Goal: Navigation & Orientation: Find specific page/section

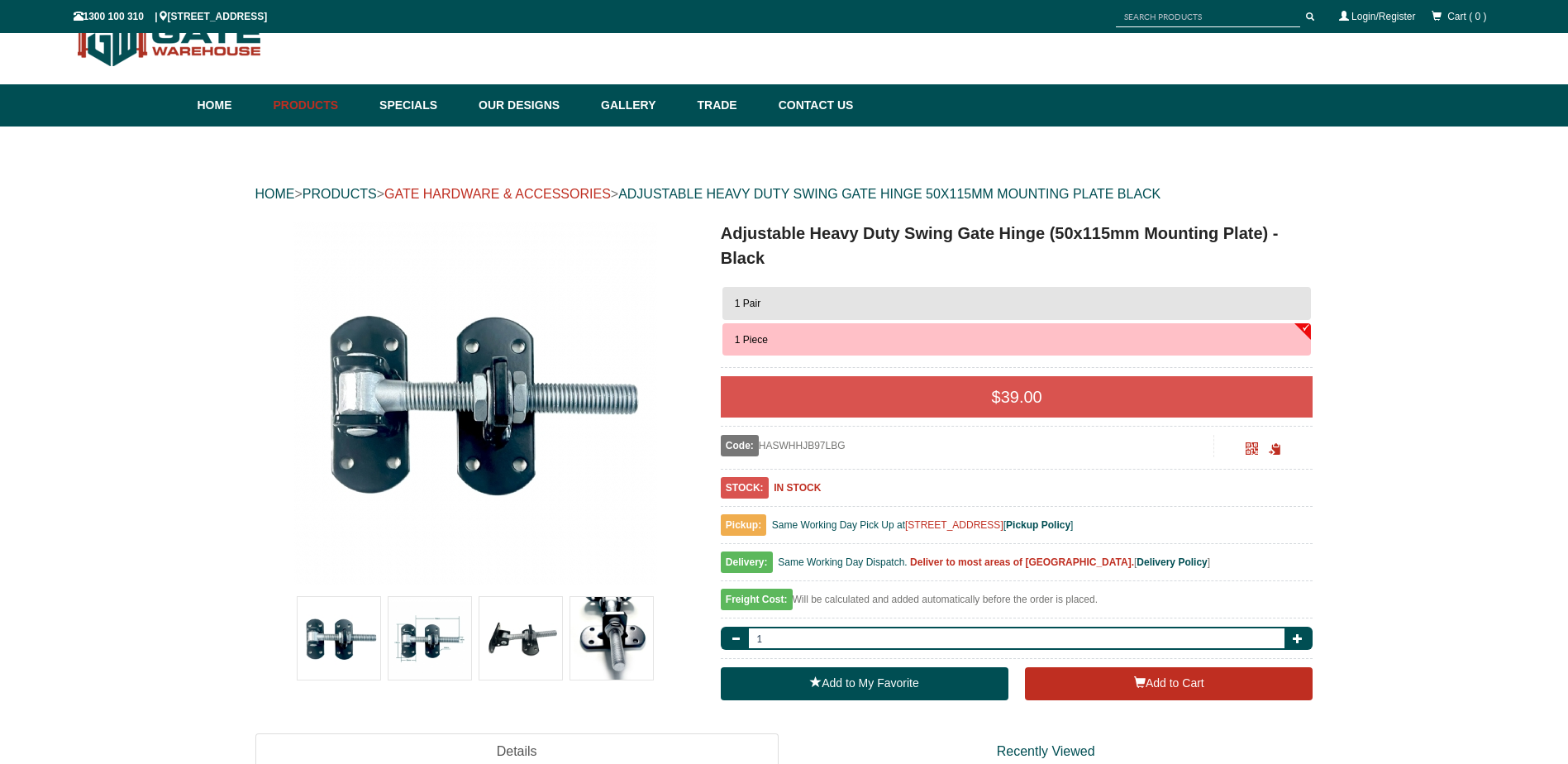
click at [524, 193] on link "GATE HARDWARE & ACCESSORIES" at bounding box center [498, 194] width 227 height 14
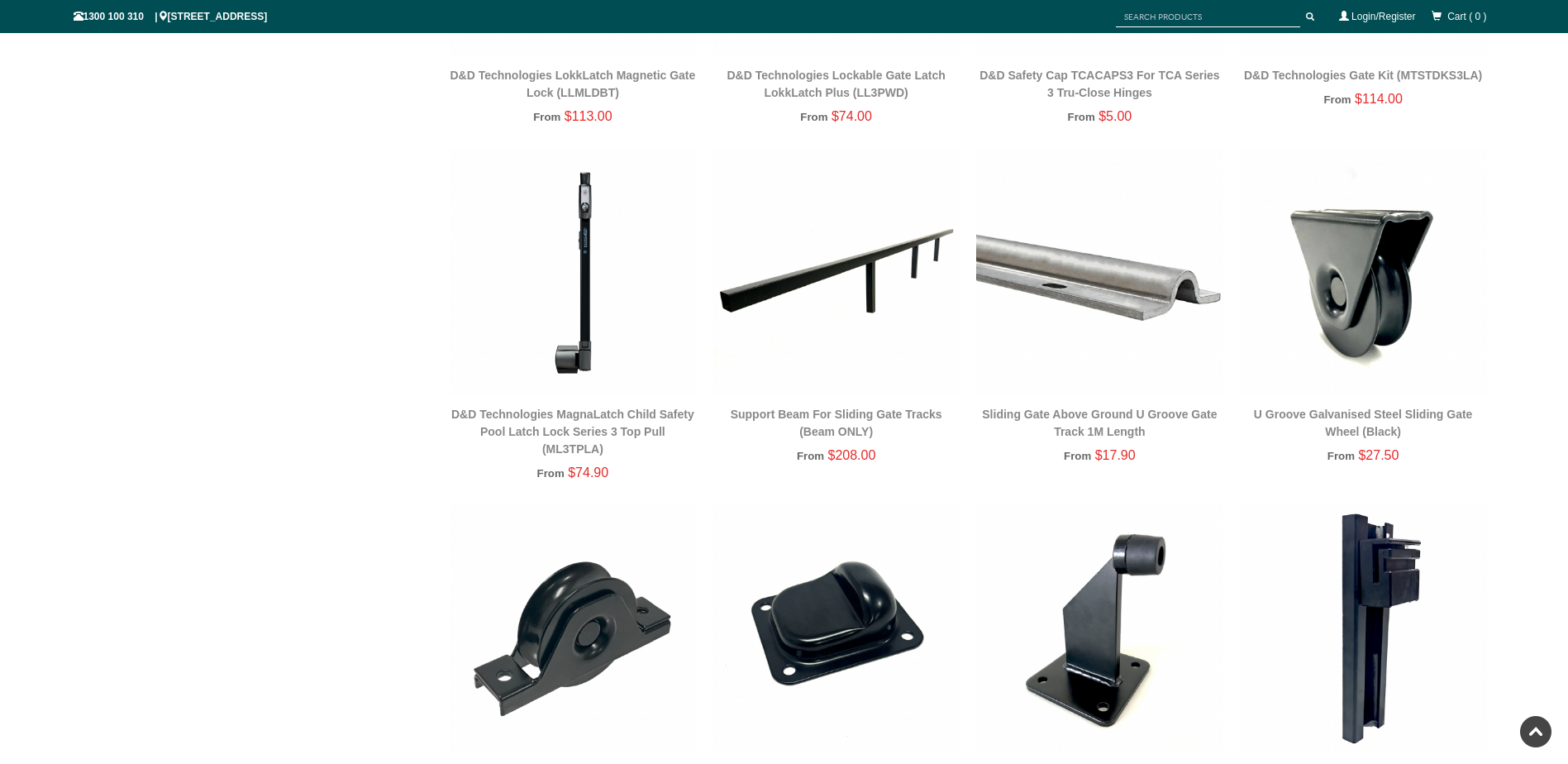
scroll to position [1199, 0]
